Goal: Task Accomplishment & Management: Use online tool/utility

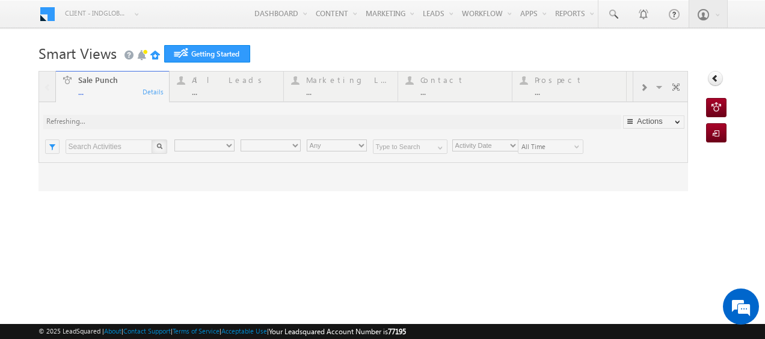
type input "Any Owner"
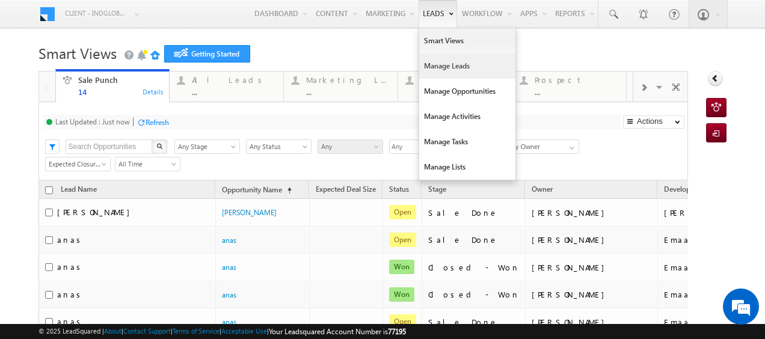
click at [440, 66] on link "Manage Leads" at bounding box center [467, 66] width 96 height 25
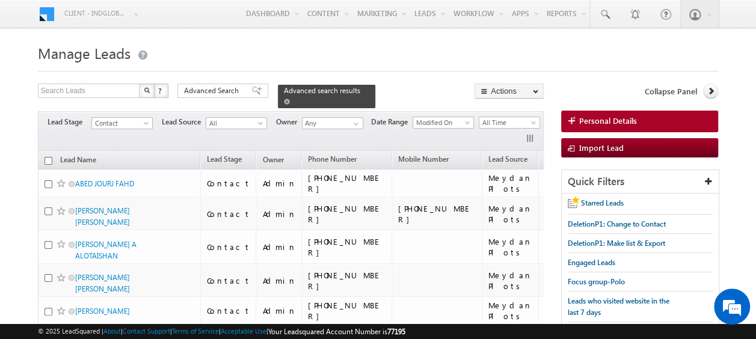
click at [290, 99] on span at bounding box center [287, 102] width 6 height 6
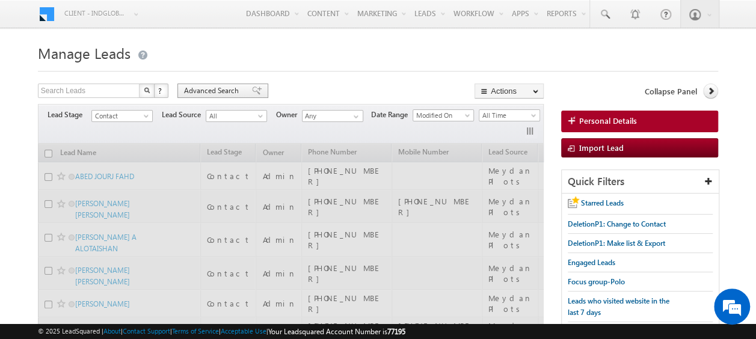
click at [236, 90] on span "Advanced Search" at bounding box center [213, 90] width 58 height 11
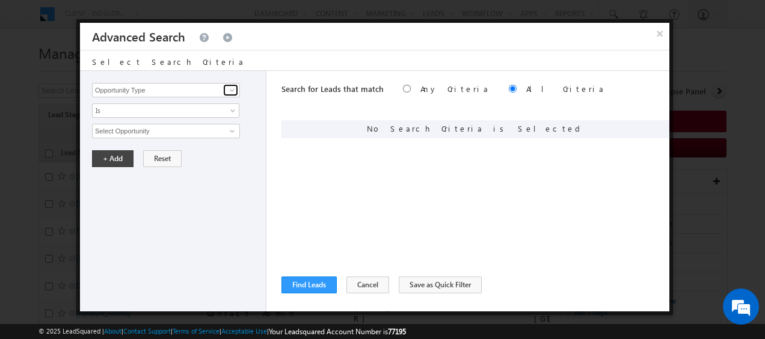
click at [230, 90] on span at bounding box center [232, 90] width 10 height 10
click at [363, 286] on button "Cancel" at bounding box center [368, 285] width 43 height 17
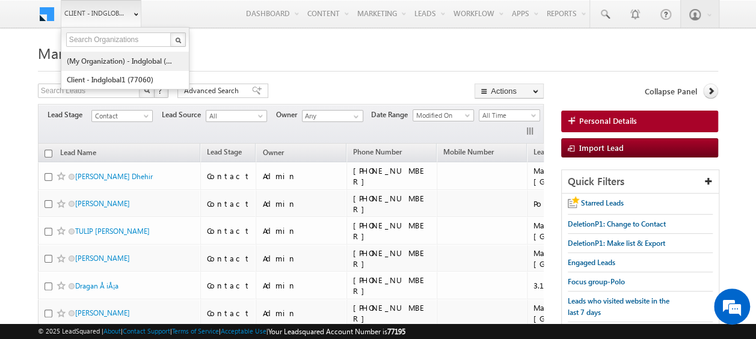
click at [90, 55] on link "(My Organization) - indglobal (48060)" at bounding box center [121, 61] width 110 height 19
